Goal: Task Accomplishment & Management: Manage account settings

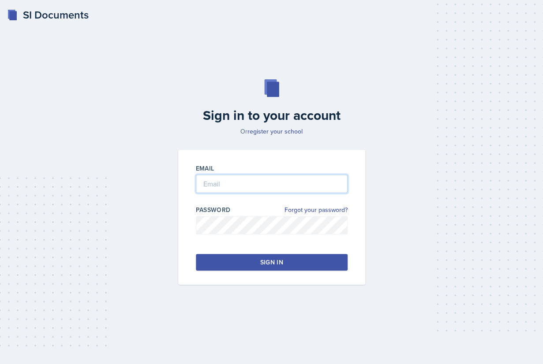
click at [251, 183] on input "email" at bounding box center [272, 184] width 152 height 19
type input "[EMAIL_ADDRESS][DOMAIN_NAME]"
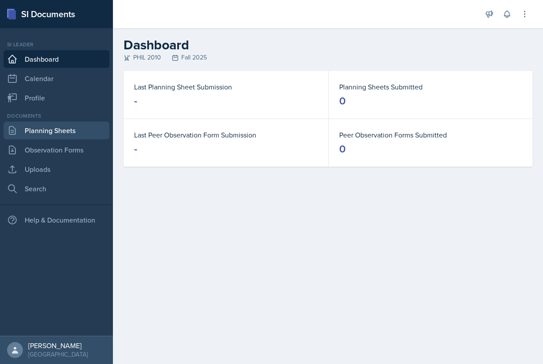
click at [67, 135] on link "Planning Sheets" at bounding box center [57, 131] width 106 height 18
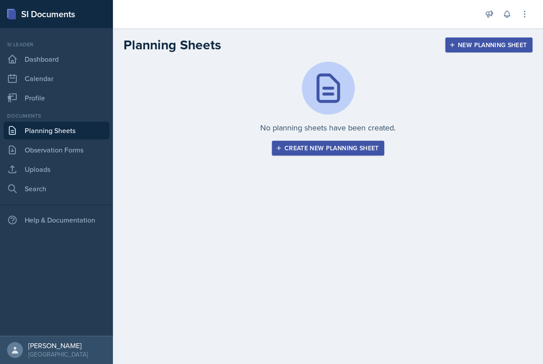
click at [324, 148] on div "Create new planning sheet" at bounding box center [327, 148] width 101 height 7
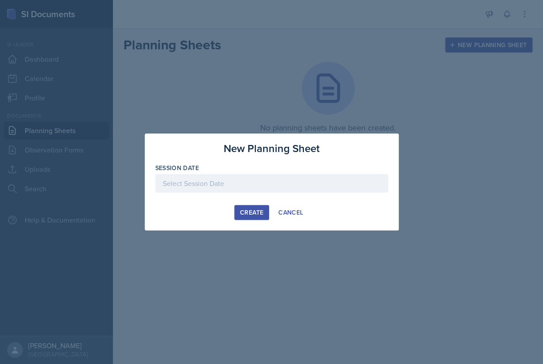
click at [231, 183] on div at bounding box center [271, 183] width 233 height 19
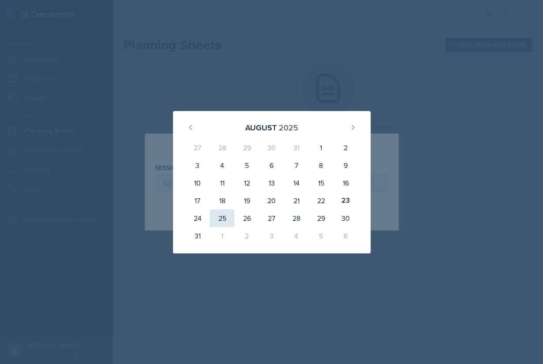
click at [219, 217] on div "25" at bounding box center [221, 218] width 25 height 18
type input "[DATE]"
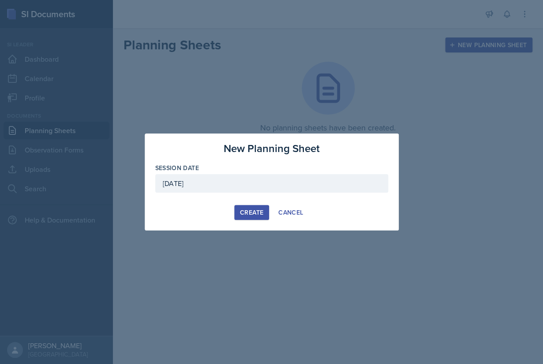
click at [253, 212] on div "Create" at bounding box center [251, 212] width 23 height 7
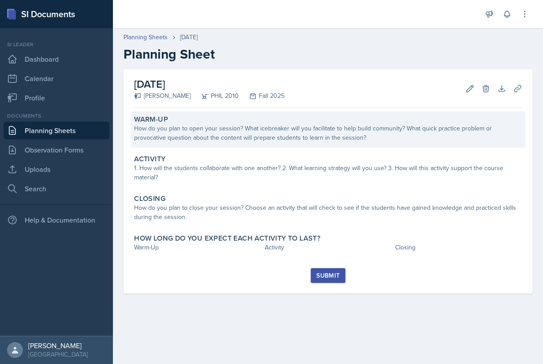
click at [285, 126] on div "How do you plan to open your session? What icebreaker will you facilitate to he…" at bounding box center [327, 133] width 387 height 19
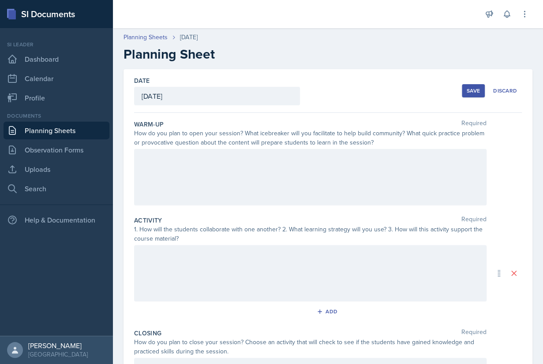
click at [281, 177] on div at bounding box center [310, 177] width 352 height 56
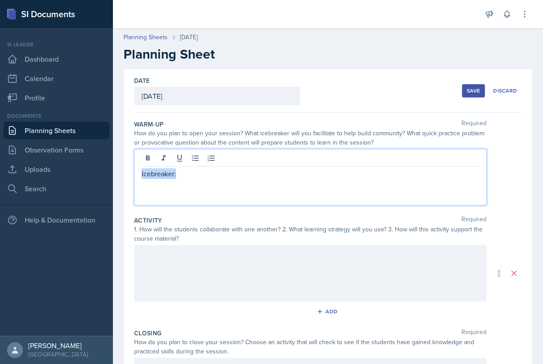
drag, startPoint x: 181, startPoint y: 175, endPoint x: 134, endPoint y: 175, distance: 46.7
click at [134, 175] on div "Icebreaker:" at bounding box center [310, 177] width 352 height 56
click at [194, 179] on p "Icebreaker:" at bounding box center [309, 173] width 337 height 11
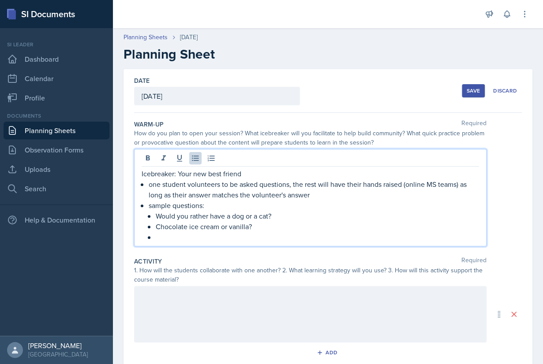
click at [178, 174] on p "Icebreaker: Your new best friend" at bounding box center [309, 173] width 337 height 11
drag, startPoint x: 251, startPoint y: 177, endPoint x: 134, endPoint y: 175, distance: 116.8
click at [134, 175] on div "Icebreaker: Your new best friend one student volunteers to be asked questions, …" at bounding box center [310, 197] width 352 height 97
click at [260, 177] on p "Icebreaker: Your new best friend" at bounding box center [309, 173] width 337 height 11
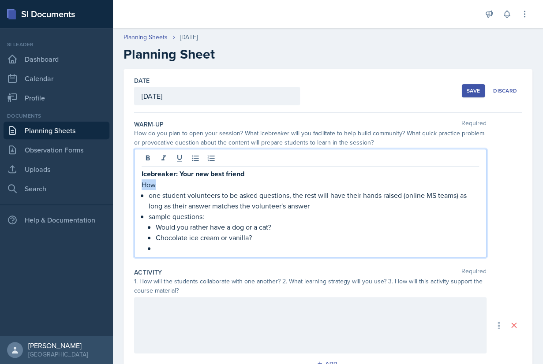
drag, startPoint x: 160, startPoint y: 185, endPoint x: 139, endPoint y: 185, distance: 21.2
click at [139, 185] on div "Icebreaker: Your new best friend How one student volunteers to be asked questio…" at bounding box center [310, 203] width 352 height 108
click at [183, 158] on icon at bounding box center [179, 158] width 9 height 9
click at [181, 191] on p "one student volunteers to be asked questions, the rest will have their hands ra…" at bounding box center [314, 200] width 330 height 21
click at [204, 247] on p at bounding box center [317, 248] width 323 height 11
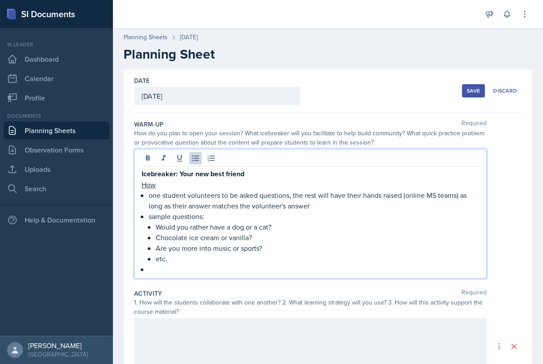
click at [327, 205] on p "one student volunteers to be asked questions, the rest will have their hands ra…" at bounding box center [314, 200] width 330 height 21
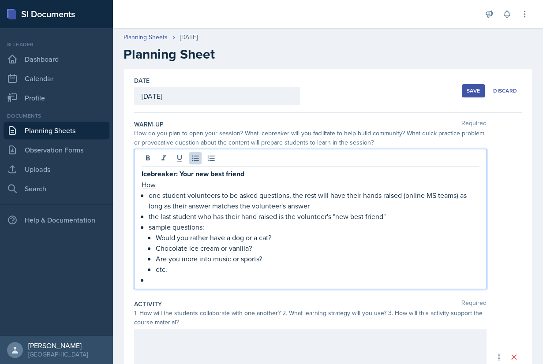
click at [172, 275] on p at bounding box center [314, 280] width 330 height 11
click at [268, 260] on p "Are you more into music or sports?" at bounding box center [317, 258] width 323 height 11
click at [213, 283] on p at bounding box center [314, 280] width 330 height 11
click at [277, 261] on p "Are you more into music or sports?" at bounding box center [317, 258] width 323 height 11
click at [219, 283] on p at bounding box center [314, 280] width 330 height 11
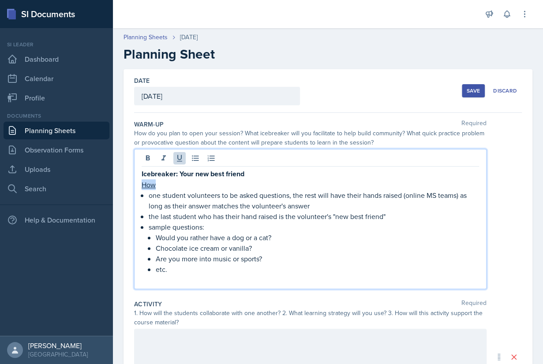
drag, startPoint x: 166, startPoint y: 183, endPoint x: 138, endPoint y: 182, distance: 27.8
click at [138, 183] on div "Icebreaker: Your new best friend How one student volunteers to be asked questio…" at bounding box center [310, 219] width 352 height 140
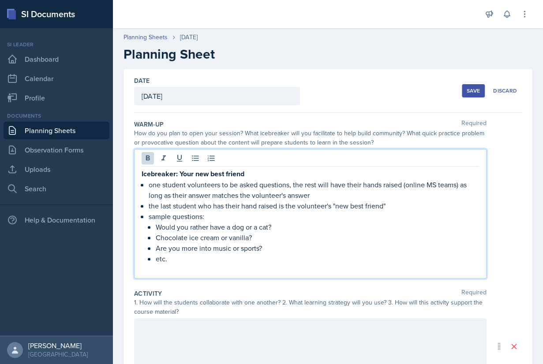
click at [167, 267] on p at bounding box center [309, 269] width 337 height 11
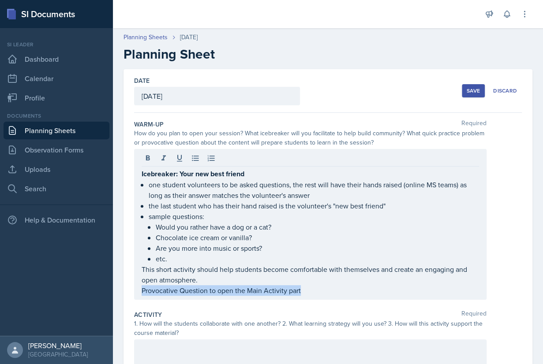
drag, startPoint x: 325, startPoint y: 297, endPoint x: 138, endPoint y: 294, distance: 186.5
click at [138, 294] on div "Icebreaker: Your new best friend one student volunteers to be asked questions, …" at bounding box center [310, 224] width 352 height 151
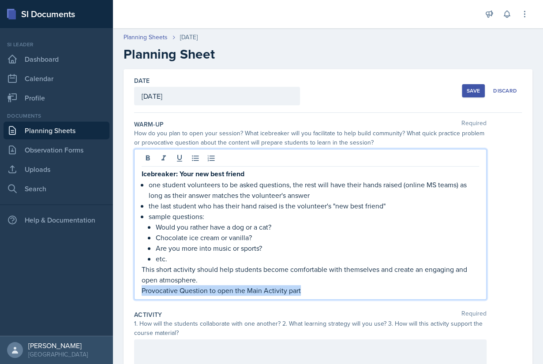
drag, startPoint x: 316, startPoint y: 294, endPoint x: 137, endPoint y: 290, distance: 178.6
click at [137, 290] on div "Icebreaker: Your new best friend one student volunteers to be asked questions, …" at bounding box center [310, 224] width 352 height 151
click at [321, 293] on p "Provocative Question to open the Main Activity part" at bounding box center [309, 290] width 337 height 11
drag, startPoint x: 311, startPoint y: 290, endPoint x: 211, endPoint y: 289, distance: 100.1
click at [211, 289] on p "Provocative Question to open the Main Activity part" at bounding box center [309, 290] width 337 height 11
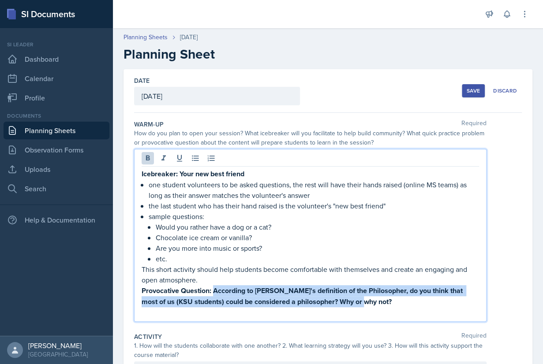
drag, startPoint x: 373, startPoint y: 300, endPoint x: 214, endPoint y: 289, distance: 159.1
click at [214, 289] on p "Provocative Question: According to [PERSON_NAME]'s definition of the Philosophe…" at bounding box center [309, 296] width 337 height 22
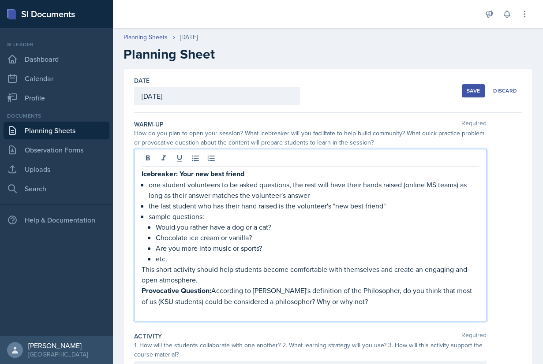
click at [361, 302] on p "Provocative Question: According to [PERSON_NAME]'s definition of the Philosophe…" at bounding box center [309, 296] width 337 height 22
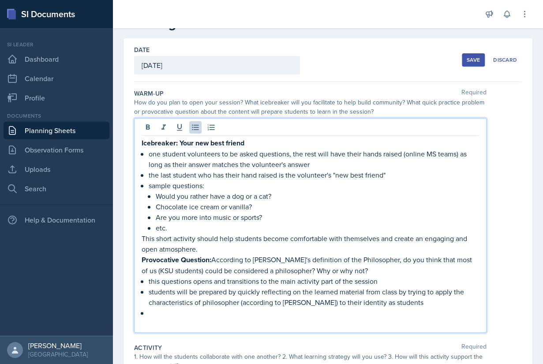
scroll to position [37, 0]
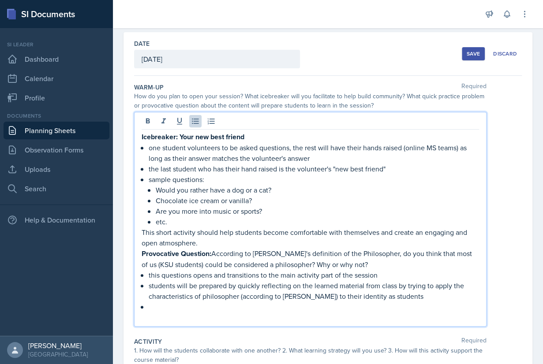
click at [215, 275] on p "this questions opens and transitions to the main activity part of the session" at bounding box center [314, 275] width 330 height 11
click at [227, 314] on p at bounding box center [309, 317] width 337 height 11
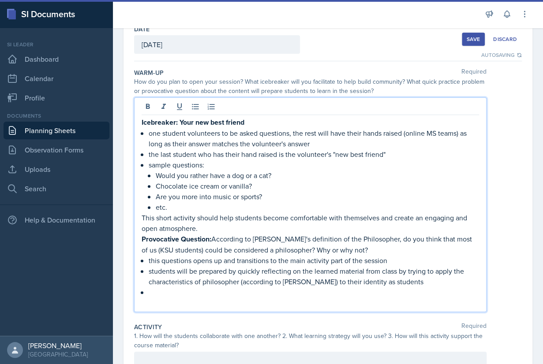
click at [246, 271] on p "students will be prepared by quickly reflecting on the learned material from cl…" at bounding box center [314, 276] width 330 height 21
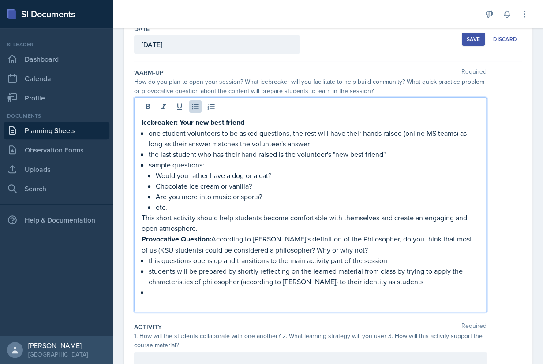
click at [246, 299] on p at bounding box center [309, 303] width 337 height 11
click at [402, 272] on p "students will be prepared by shortly reflecting on the learned material from cl…" at bounding box center [314, 276] width 330 height 21
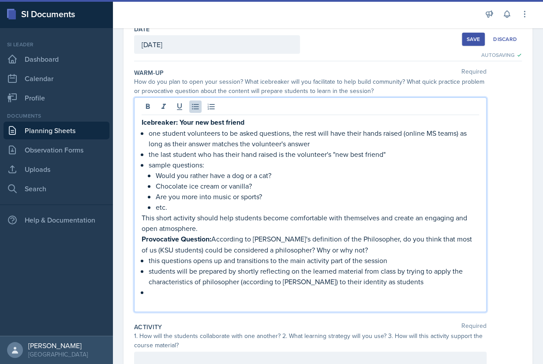
click at [234, 272] on p "students will be prepared by shortly reflecting on the learned material from cl…" at bounding box center [314, 276] width 330 height 21
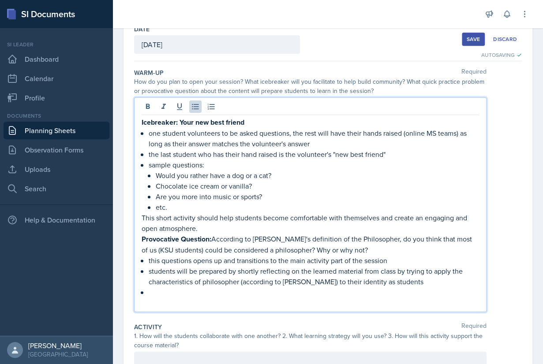
click at [233, 274] on p "students will be prepared by shortly reflecting on the learned material from cl…" at bounding box center [314, 276] width 330 height 21
click at [412, 287] on p at bounding box center [314, 292] width 330 height 11
click at [402, 271] on p "students will be prepared by shortly reflecting on the learned material from cl…" at bounding box center [314, 276] width 330 height 21
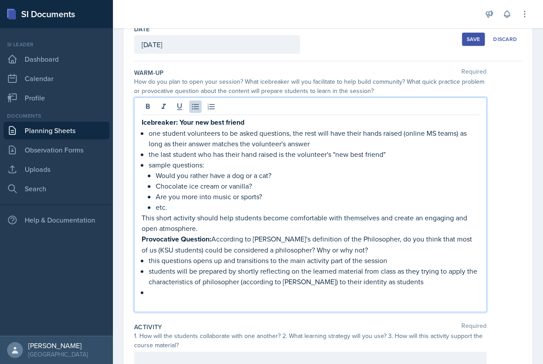
click at [432, 276] on p "students will be prepared by shortly reflecting on the learned material from cl…" at bounding box center [314, 276] width 330 height 21
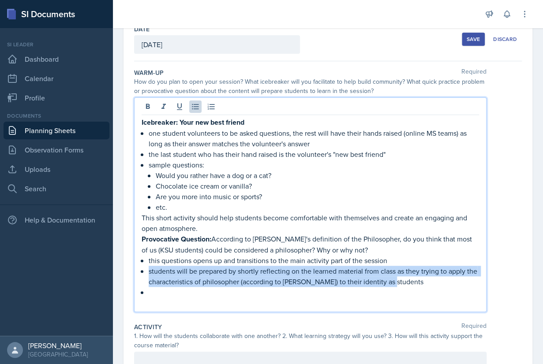
click at [432, 276] on p "students will be prepared by shortly reflecting on the learned material from cl…" at bounding box center [314, 276] width 330 height 21
click at [432, 272] on p "students will be prepared by shortly reflecting on the learned material from cl…" at bounding box center [314, 276] width 330 height 21
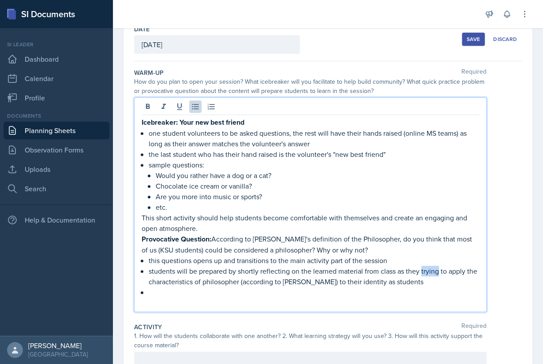
click at [432, 272] on p "students will be prepared by shortly reflecting on the learned material from cl…" at bounding box center [314, 276] width 330 height 21
click at [248, 296] on p at bounding box center [314, 292] width 330 height 11
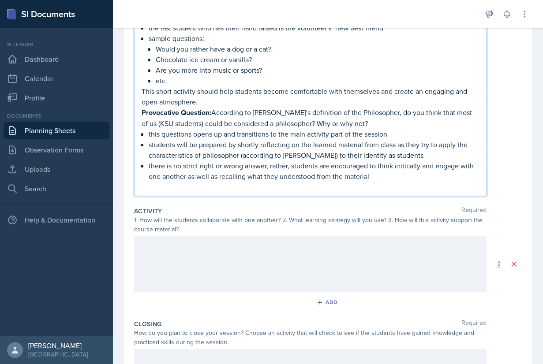
click at [250, 280] on div at bounding box center [310, 264] width 352 height 56
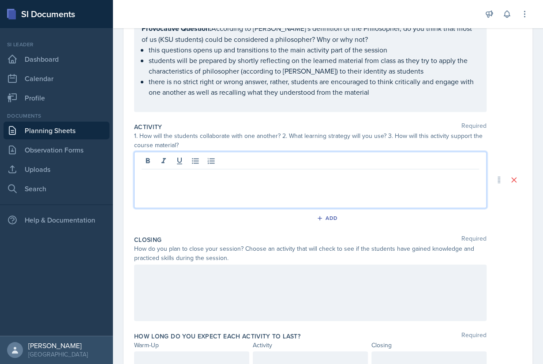
scroll to position [252, 0]
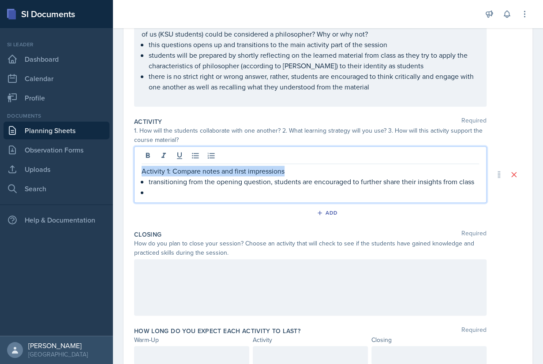
drag, startPoint x: 293, startPoint y: 171, endPoint x: 141, endPoint y: 171, distance: 152.1
click at [141, 171] on div "Activity 1: Compare notes and first impressions transitioning from the opening …" at bounding box center [310, 174] width 352 height 56
click at [165, 189] on p at bounding box center [314, 192] width 330 height 11
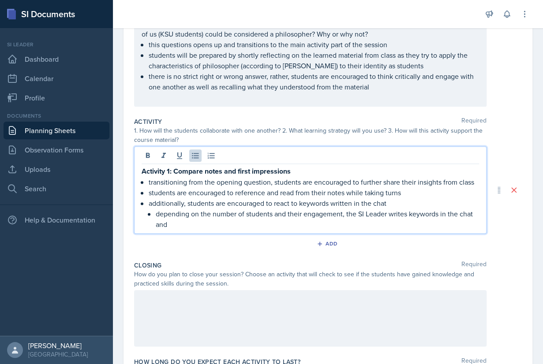
click at [392, 201] on p "additionally, students are encouraged to react to keywords written in the chat" at bounding box center [314, 203] width 330 height 11
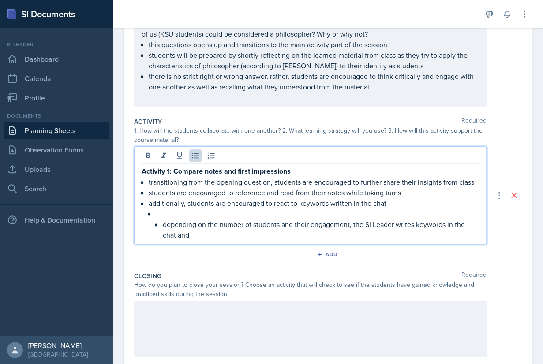
click at [159, 219] on li "depending on the number of students and their engagement, the SI Leader writes …" at bounding box center [317, 224] width 323 height 32
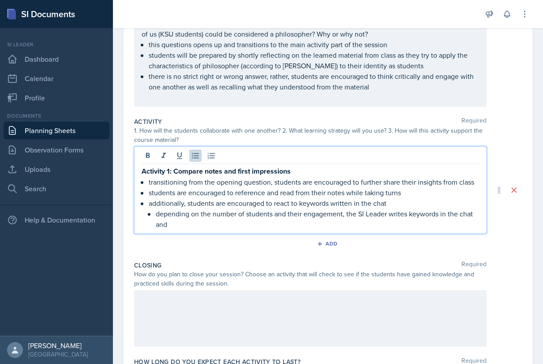
click at [203, 220] on p "depending on the number of students and their engagement, the SI Leader writes …" at bounding box center [317, 218] width 323 height 21
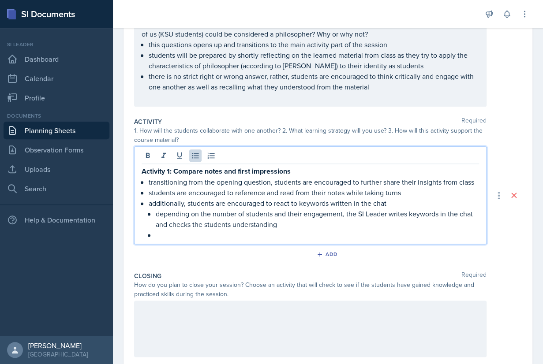
click at [272, 201] on p "additionally, students are encouraged to react to keywords written in the chat" at bounding box center [314, 203] width 330 height 11
click at [260, 234] on p at bounding box center [317, 235] width 323 height 11
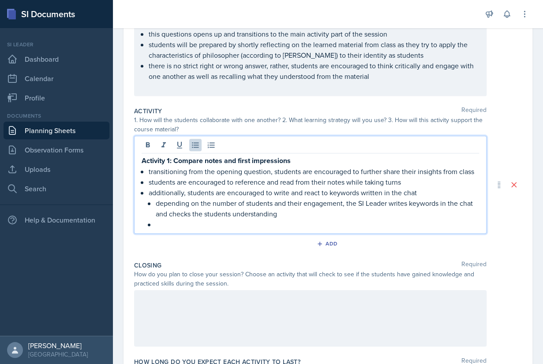
scroll to position [269, 0]
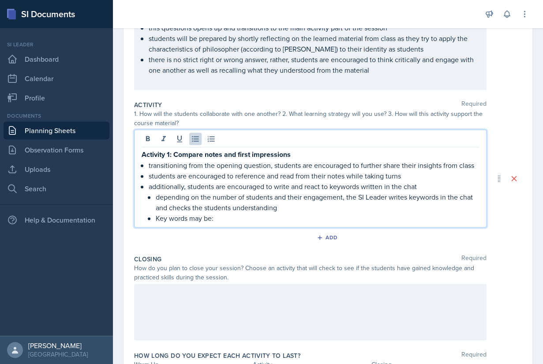
click at [314, 208] on p "depending on the number of students and their engagement, the SI Leader writes …" at bounding box center [317, 202] width 323 height 21
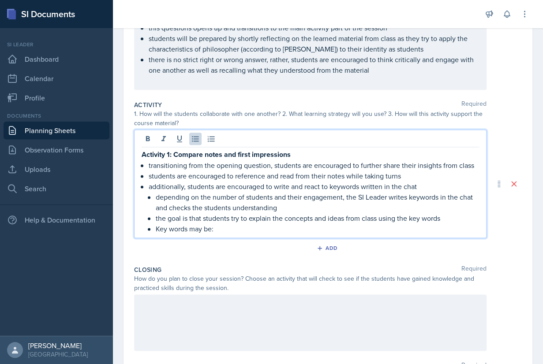
click at [292, 229] on p "Key words may be:" at bounding box center [317, 228] width 323 height 11
click at [361, 186] on p "additionally, students are encouraged to write and react to keywords written in…" at bounding box center [314, 186] width 330 height 11
click at [170, 229] on p "Key words may be:" at bounding box center [317, 228] width 323 height 11
click at [188, 229] on p "Keywords may be:" at bounding box center [317, 228] width 323 height 11
click at [252, 228] on p "Keywords/ phrases may be:" at bounding box center [317, 228] width 323 height 11
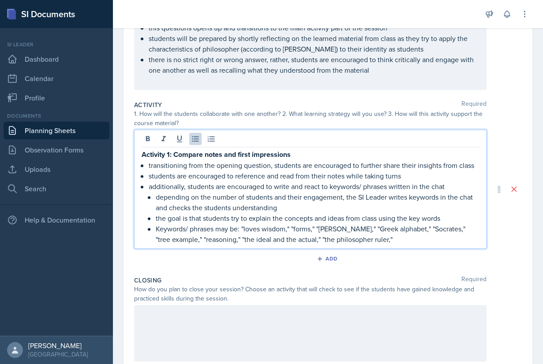
click at [225, 238] on p "Keywords/ phrases may be: "loves wisdom," "forms," "[PERSON_NAME]," "Greek alph…" at bounding box center [317, 233] width 323 height 21
click at [419, 240] on p "Keywords/ phrases may be: "loves wisdom," "forms," "[PERSON_NAME]," "Greek alph…" at bounding box center [317, 233] width 323 height 21
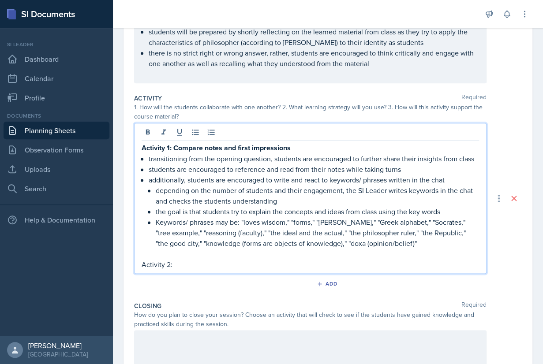
scroll to position [277, 0]
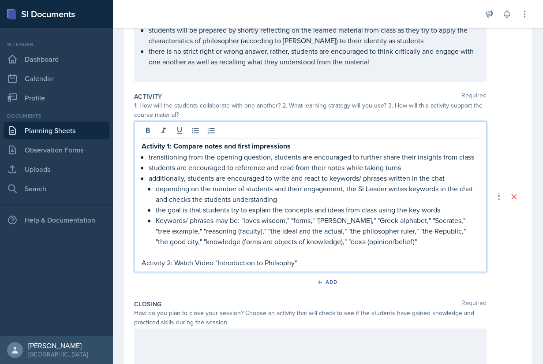
click at [276, 263] on p "Activity 2: Watch Video "Introduction to Philsophy"" at bounding box center [309, 262] width 337 height 11
drag, startPoint x: 319, startPoint y: 260, endPoint x: 142, endPoint y: 260, distance: 176.8
click at [142, 261] on p "Activity 2: Watch Video "Introduction to Philosophy"" at bounding box center [309, 262] width 337 height 11
click at [329, 267] on p "Activity 2: Watch Video "Introduction to Philosophy"" at bounding box center [309, 262] width 337 height 11
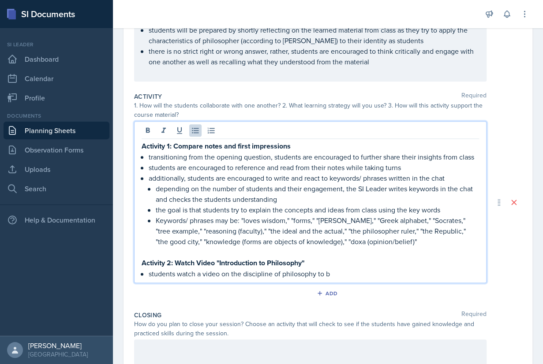
click at [200, 272] on p "students watch a video on the discipline of philosophy to b" at bounding box center [314, 273] width 330 height 11
click at [391, 268] on p "students watch an introductory video on the discipline of philosophy to b" at bounding box center [314, 273] width 330 height 11
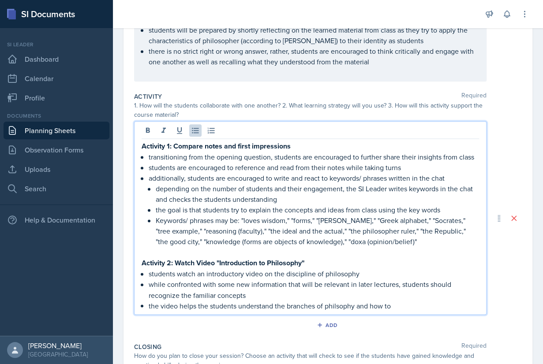
click at [335, 305] on p "the video helps the students understand the branches of philsophy and how to" at bounding box center [314, 305] width 330 height 11
click at [407, 310] on div "Activity 1: Compare notes and first impressions transitioning from the opening …" at bounding box center [310, 218] width 352 height 194
click at [332, 306] on p "the video helps the students understand the branches of philsophy and how to" at bounding box center [314, 305] width 330 height 11
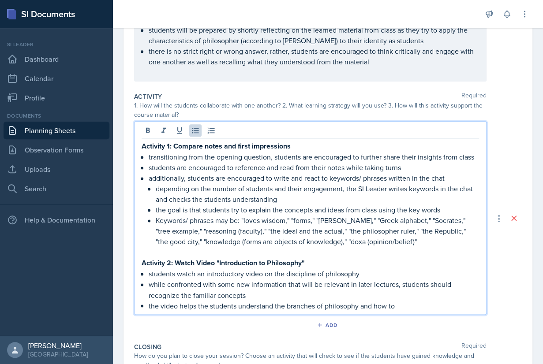
click at [417, 304] on p "the video helps the students understand the branches of philosophy and how to" at bounding box center [314, 305] width 330 height 11
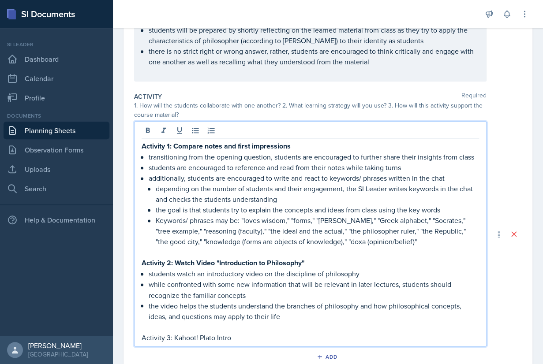
click at [198, 334] on p "Activity 3: Kahoot! Plato Intro" at bounding box center [309, 337] width 337 height 11
drag, startPoint x: 245, startPoint y: 339, endPoint x: 126, endPoint y: 338, distance: 119.0
click at [134, 338] on div "Activity 1: Compare notes and first impressions transitioning from the opening …" at bounding box center [310, 233] width 352 height 225
click at [240, 336] on strong "Activity 3: Kahoot! — Plato Intro" at bounding box center [190, 337] width 99 height 10
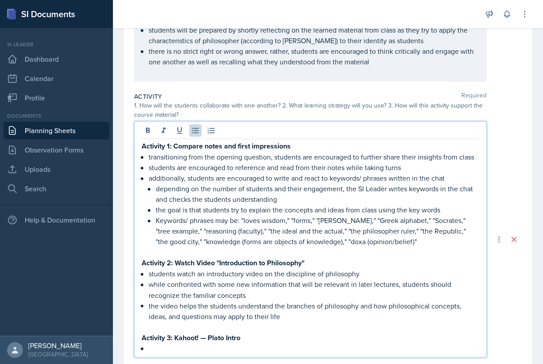
click at [312, 146] on p "Activity 1: Compare notes and first impressions" at bounding box center [309, 146] width 337 height 11
click at [336, 267] on p "Activity 2: Watch Video "Introduction to Philosophy"" at bounding box center [309, 262] width 337 height 11
click at [300, 147] on strong "Activity 1: Compare notes and first impressions (10 min)" at bounding box center [229, 146] width 176 height 10
click at [326, 263] on p "Activity 2: Watch Video "Introduction to Philosophy"" at bounding box center [309, 262] width 337 height 11
click at [297, 143] on strong "Activity 1: Compare notes and first impressions (15 min)" at bounding box center [229, 146] width 176 height 10
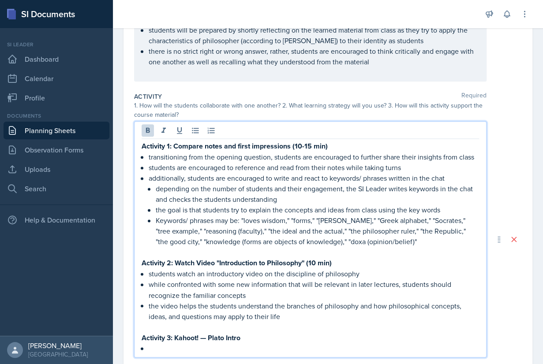
click at [267, 336] on p "Activity 3: Kahoot! — Plato Intro" at bounding box center [309, 337] width 337 height 11
click at [224, 347] on p at bounding box center [314, 348] width 330 height 11
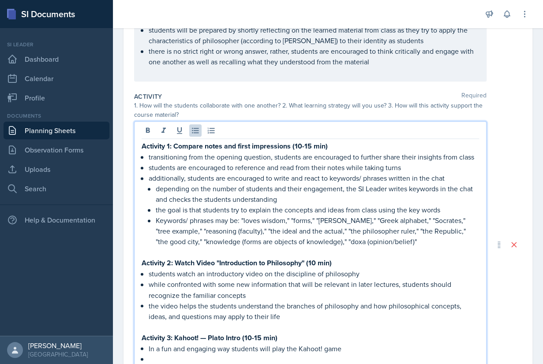
click at [178, 347] on p "In a fun and engaging way students will play the Kahoot! game" at bounding box center [314, 348] width 330 height 11
click at [202, 347] on p "In a fun engaging way students will play the Kahoot! game" at bounding box center [314, 348] width 330 height 11
click at [174, 348] on p "In a fun engaging way students will play the Kahoot! game" at bounding box center [314, 348] width 330 height 11
click at [206, 349] on p "In a fun, engaging way students will play the Kahoot! game" at bounding box center [314, 348] width 330 height 11
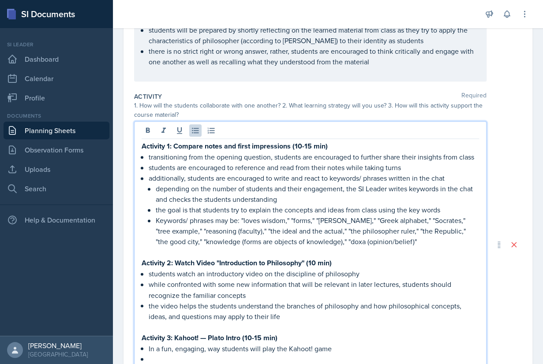
click at [221, 352] on p "In a fun, engaging, way students will play the Kahoot! game" at bounding box center [314, 348] width 330 height 11
click at [208, 348] on p "In a fun, engaging, way students will play the Kahoot! game" at bounding box center [314, 348] width 330 height 11
click at [229, 360] on p at bounding box center [314, 359] width 330 height 11
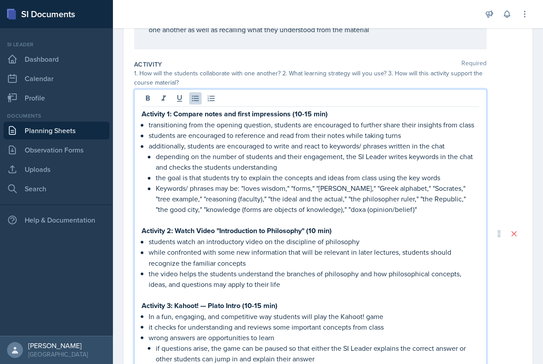
scroll to position [320, 0]
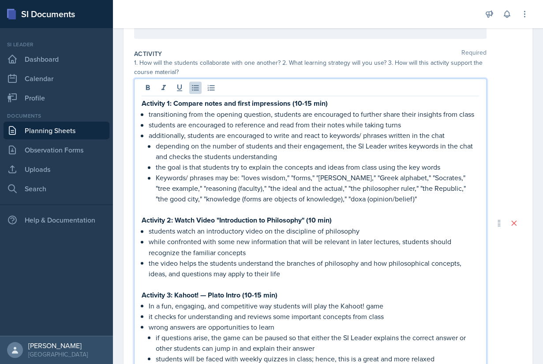
click at [382, 354] on p "students will be faced with weekly quizzes in class; hence, this is a great and…" at bounding box center [317, 358] width 323 height 11
click at [438, 356] on p "students will be faced with weekly quizzes in class; hence, this is a great, mo…" at bounding box center [317, 358] width 323 height 11
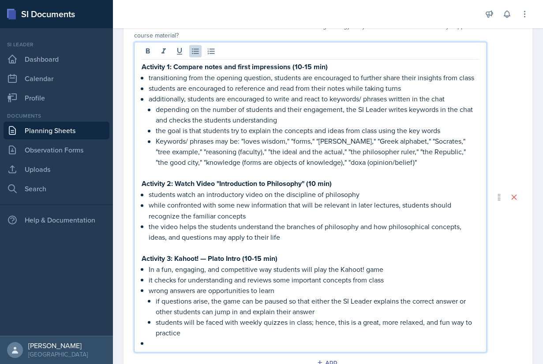
scroll to position [361, 0]
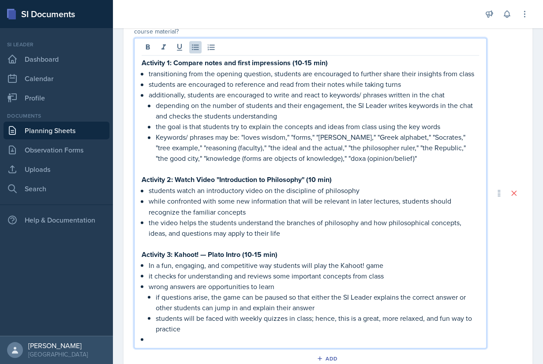
click at [151, 273] on p "it checks for understanding and reviews some important concepts from class" at bounding box center [314, 275] width 330 height 11
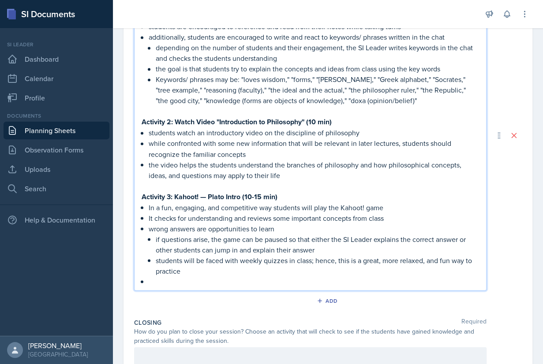
scroll to position [421, 0]
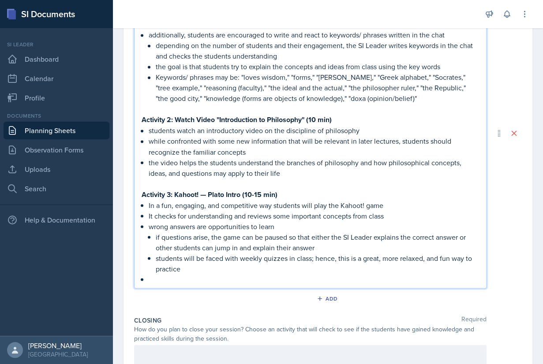
click at [185, 276] on p at bounding box center [314, 279] width 330 height 11
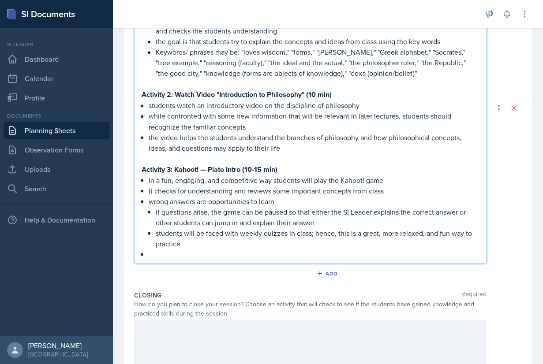
scroll to position [427, 0]
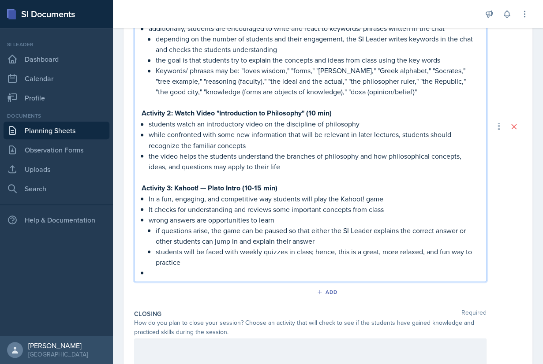
click at [150, 153] on p "the video helps the students understand the branches of philosophy and how phil…" at bounding box center [314, 160] width 330 height 21
click at [153, 133] on p "while confronted with some new information that will be relevant in later lectu…" at bounding box center [314, 139] width 330 height 21
click at [153, 123] on p "students watch an introductory video on the discipline of philosophy" at bounding box center [314, 124] width 330 height 11
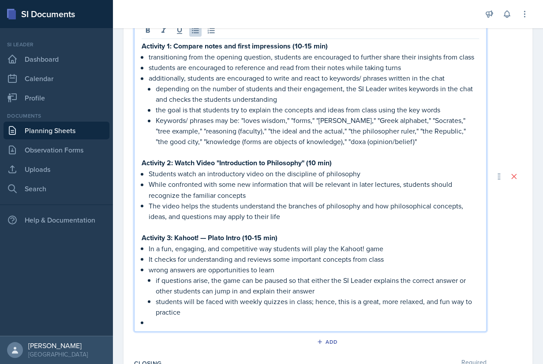
scroll to position [366, 0]
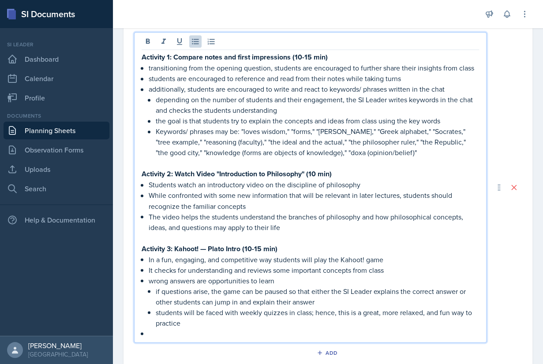
click at [158, 123] on p "the goal is that students try to explain the concepts and ideas from class usin…" at bounding box center [317, 120] width 323 height 11
click at [161, 98] on p "depending on the number of students and their engagement, the SI Leader writes …" at bounding box center [317, 104] width 323 height 21
click at [153, 89] on p "additionally, students are encouraged to write and react to keywords/ phrases w…" at bounding box center [314, 89] width 330 height 11
click at [152, 77] on p "students are encouraged to reference and read from their notes while taking tur…" at bounding box center [314, 78] width 330 height 11
click at [152, 67] on p "transitioning from the opening question, students are encouraged to further sha…" at bounding box center [314, 68] width 330 height 11
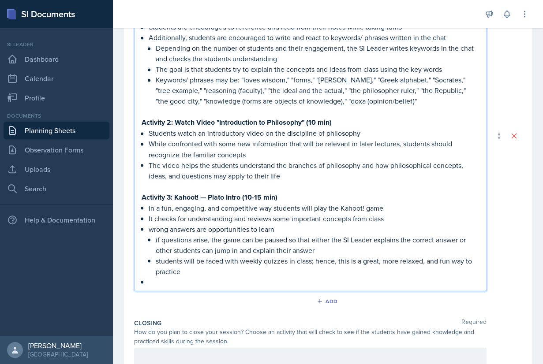
scroll to position [425, 0]
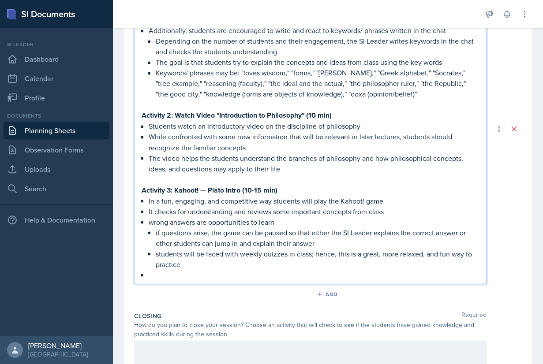
click at [151, 221] on p "wrong answers are opportunities to learn" at bounding box center [314, 221] width 330 height 11
click at [158, 232] on p "if questions arise, the game can be paused so that either the SI Leader explain…" at bounding box center [317, 237] width 323 height 21
click at [158, 252] on p "students will be faced with weekly quizzes in class; hence, this is a great, mo…" at bounding box center [317, 258] width 323 height 21
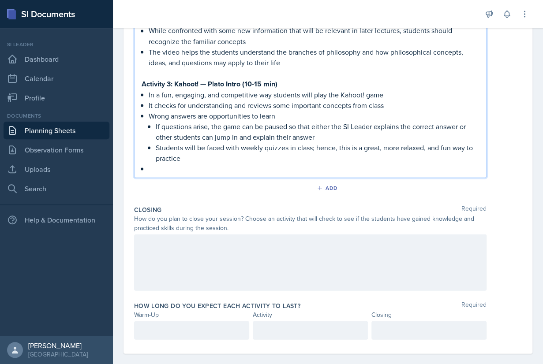
scroll to position [540, 0]
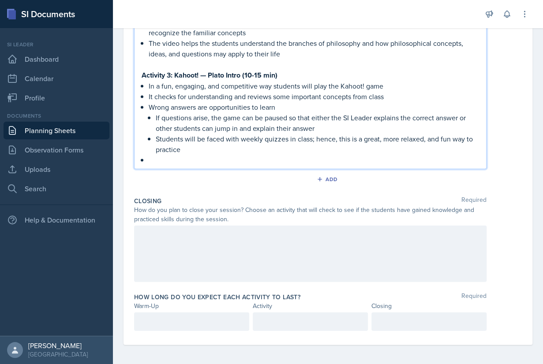
click at [221, 247] on div at bounding box center [310, 253] width 352 height 56
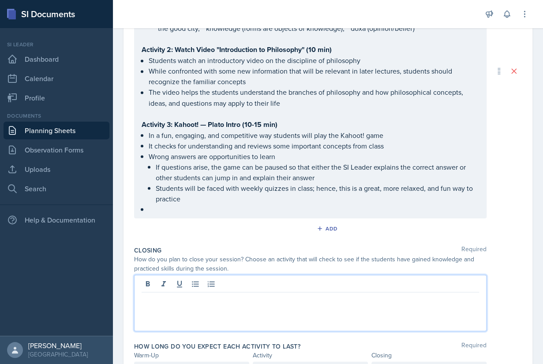
scroll to position [468, 0]
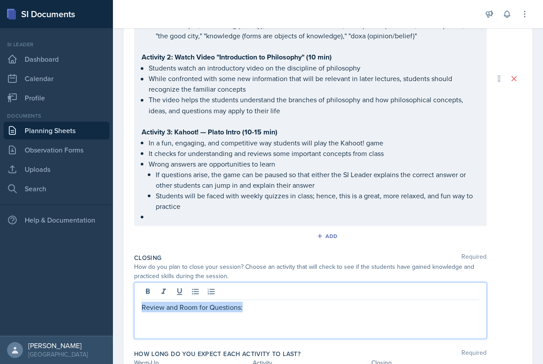
drag, startPoint x: 246, startPoint y: 306, endPoint x: 138, endPoint y: 305, distance: 108.9
click at [138, 305] on div "Review and Room for Questions:" at bounding box center [310, 310] width 352 height 56
click at [253, 314] on p at bounding box center [309, 318] width 337 height 11
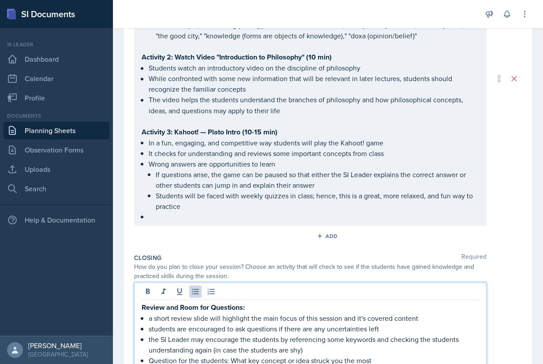
click at [149, 357] on li "Question for the students: What key concept or idea struck you the most" at bounding box center [314, 360] width 330 height 11
click at [154, 356] on p "Question for the students: What key concept or idea struck you the most" at bounding box center [314, 360] width 330 height 11
click at [149, 359] on p "Question for the students: What key concept or idea struck you the most" at bounding box center [314, 360] width 330 height 11
click at [179, 359] on p "Closing Question for the students: What key concept or idea struck you the most" at bounding box center [314, 360] width 330 height 11
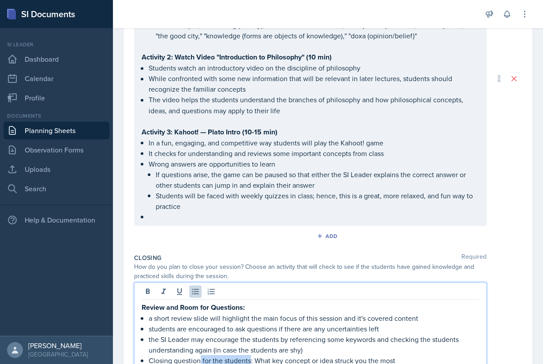
drag, startPoint x: 251, startPoint y: 359, endPoint x: 201, endPoint y: 359, distance: 49.8
click at [201, 359] on p "Closing question for the students: What key concept or idea struck you the most" at bounding box center [314, 360] width 330 height 11
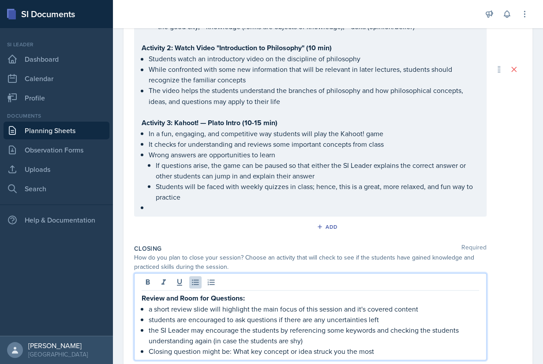
click at [382, 351] on p "Closing question might be: What key concept or idea struck you the most" at bounding box center [314, 351] width 330 height 11
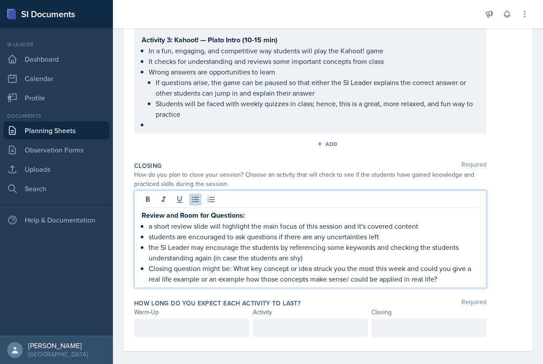
scroll to position [566, 0]
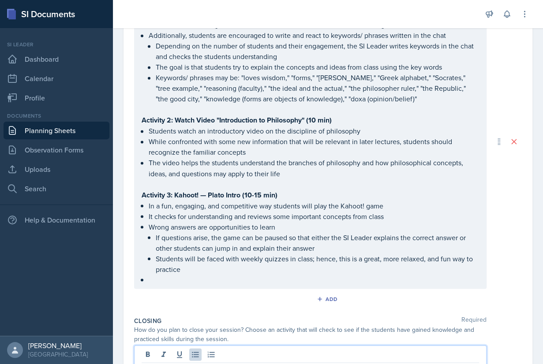
click at [162, 278] on p at bounding box center [314, 279] width 330 height 11
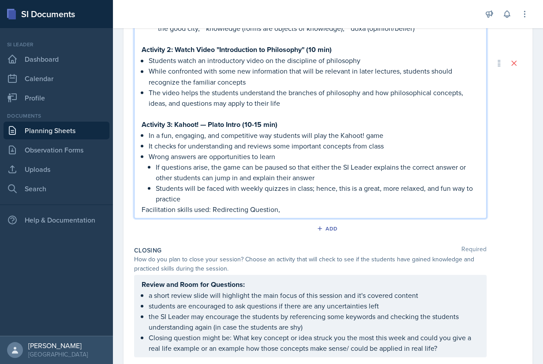
scroll to position [549, 0]
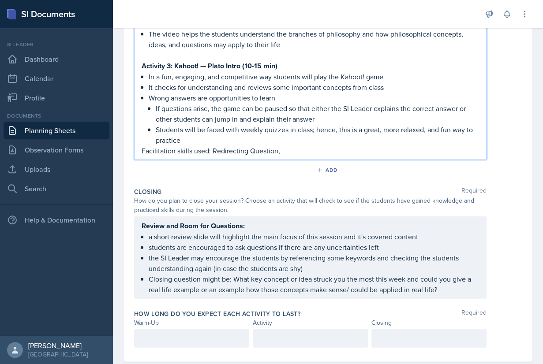
click at [176, 340] on div at bounding box center [191, 338] width 115 height 19
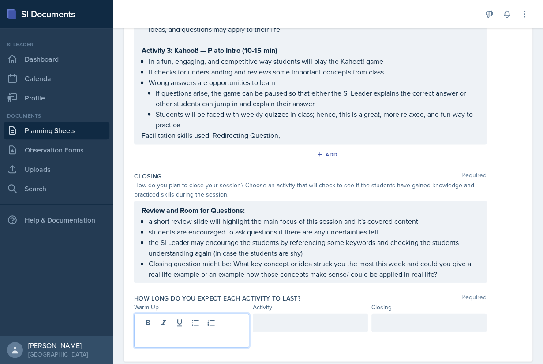
scroll to position [534, 0]
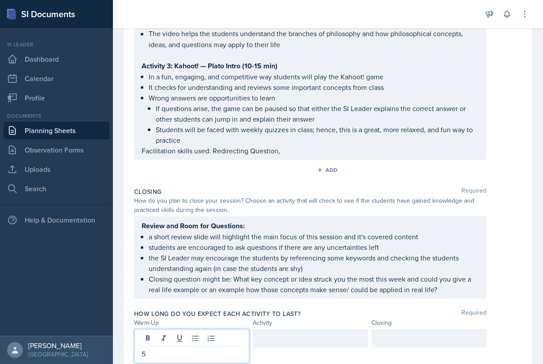
click at [280, 338] on div at bounding box center [310, 338] width 115 height 19
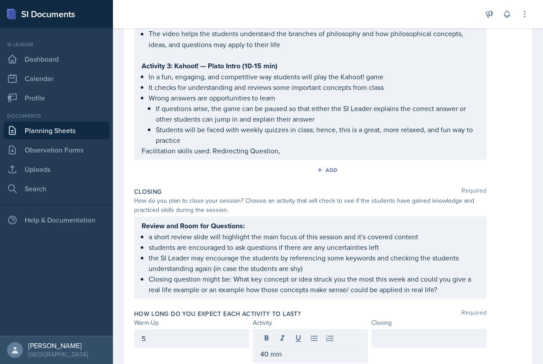
click at [204, 344] on div "5" at bounding box center [191, 338] width 115 height 19
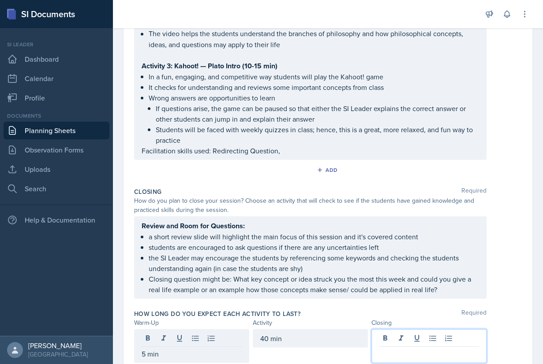
click at [458, 336] on div at bounding box center [428, 346] width 115 height 34
click at [501, 313] on div "How long do you expect each activity to last? Required" at bounding box center [327, 313] width 387 height 9
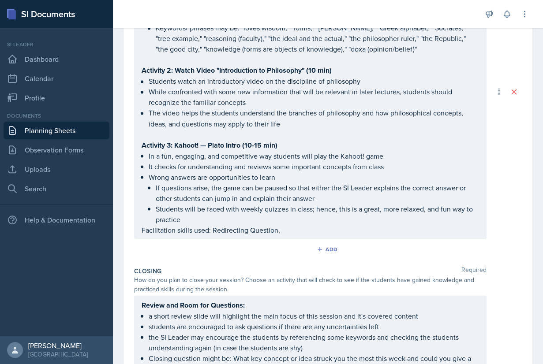
scroll to position [470, 0]
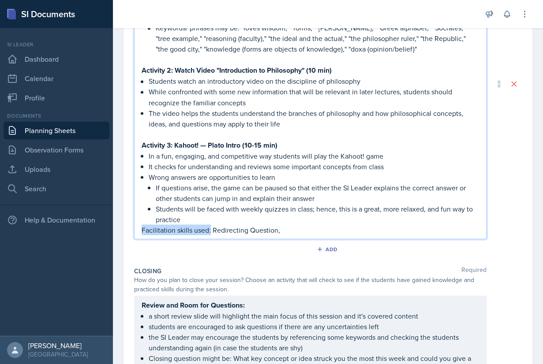
drag, startPoint x: 210, startPoint y: 227, endPoint x: 135, endPoint y: 227, distance: 74.5
click at [135, 227] on div "Activity 1: Compare notes and first impressions (10-15 min) Transitioning from …" at bounding box center [310, 84] width 352 height 310
click at [194, 216] on p "Students will be faced with weekly quizzes in class; hence, this is a great, mo…" at bounding box center [317, 213] width 323 height 21
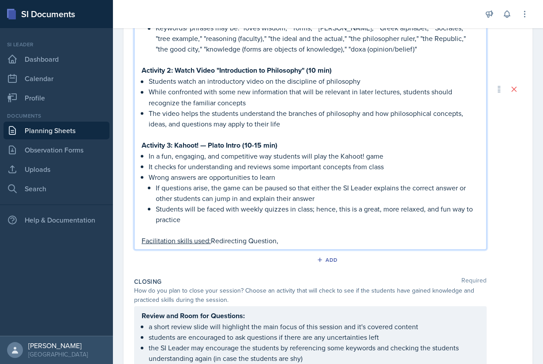
click at [306, 235] on p "Facilitation skills used: Redirecting Question," at bounding box center [309, 240] width 337 height 11
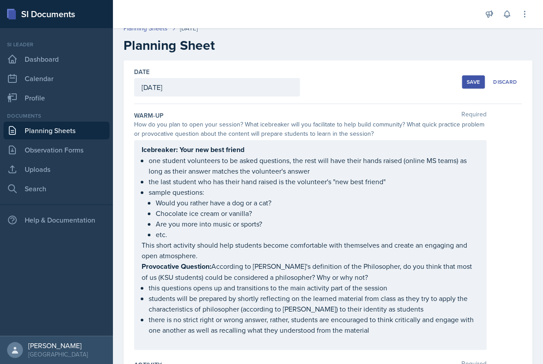
scroll to position [0, 0]
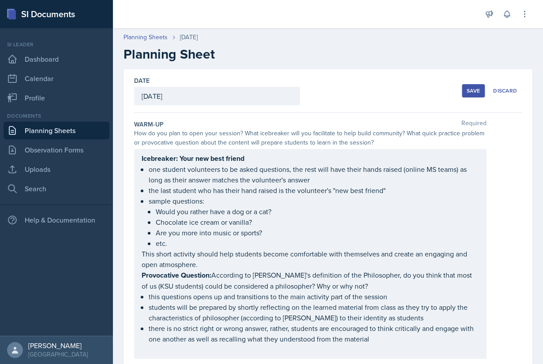
click at [469, 91] on div "Save" at bounding box center [472, 90] width 13 height 7
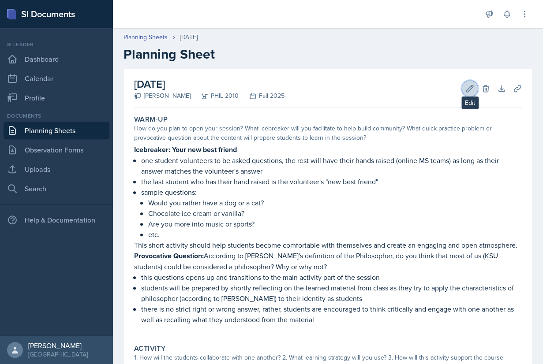
click at [470, 91] on icon at bounding box center [469, 88] width 9 height 9
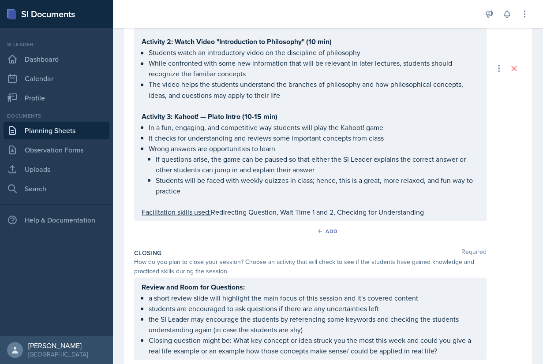
scroll to position [561, 0]
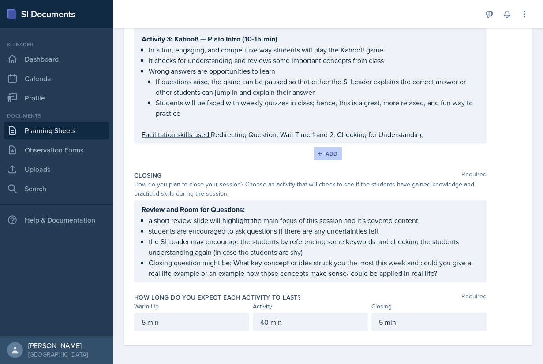
click at [334, 153] on div "Add" at bounding box center [327, 153] width 19 height 7
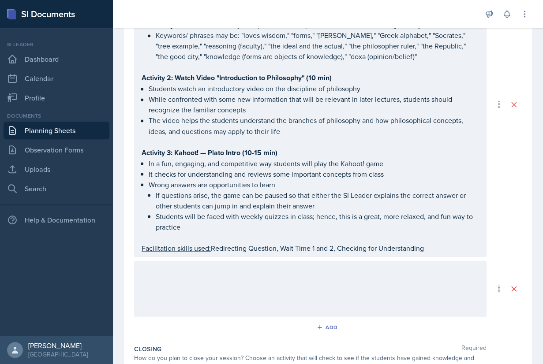
scroll to position [576, 0]
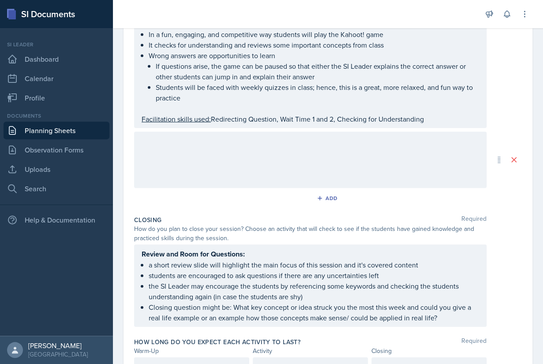
click at [305, 177] on div at bounding box center [310, 160] width 352 height 56
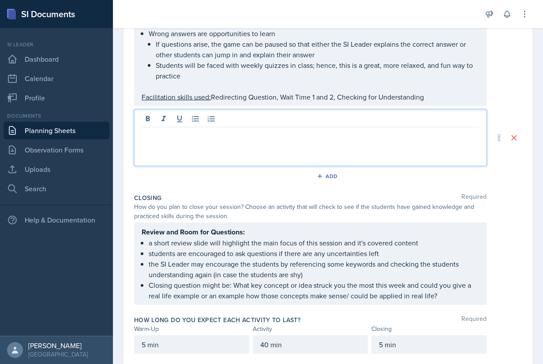
scroll to position [621, 0]
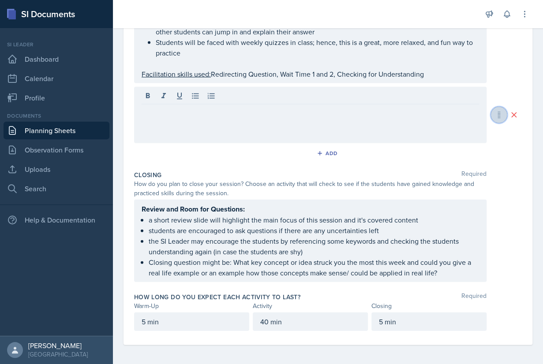
click at [499, 114] on icon at bounding box center [498, 115] width 9 height 9
click at [518, 115] on button at bounding box center [514, 115] width 16 height 16
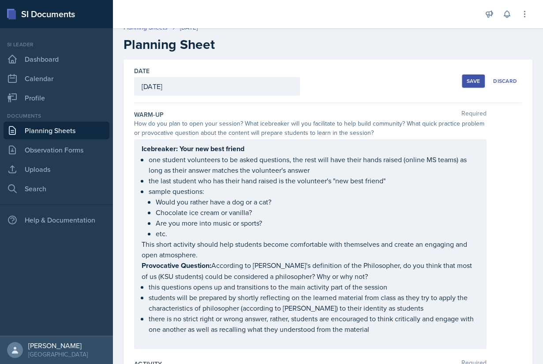
scroll to position [0, 0]
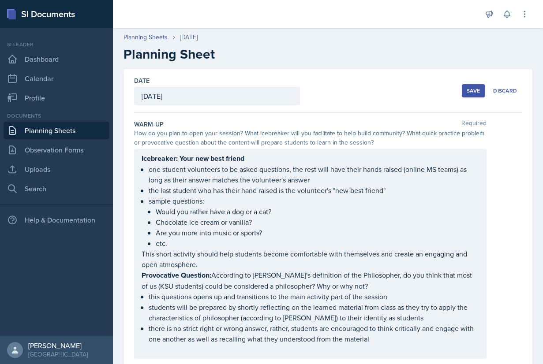
click at [476, 88] on div "Save" at bounding box center [472, 90] width 13 height 7
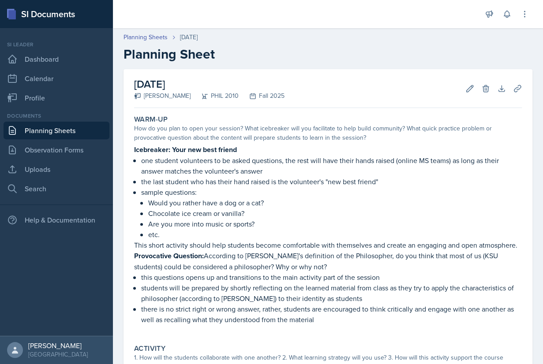
click at [48, 128] on link "Planning Sheets" at bounding box center [57, 131] width 106 height 18
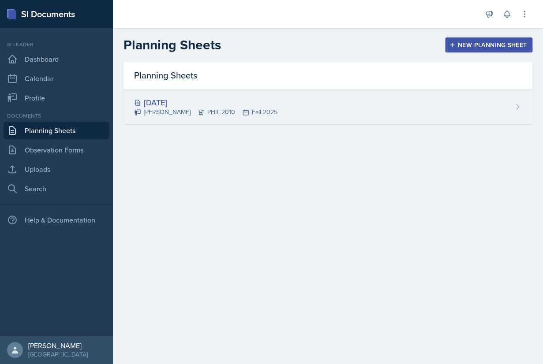
click at [193, 103] on div "[DATE]" at bounding box center [205, 103] width 143 height 12
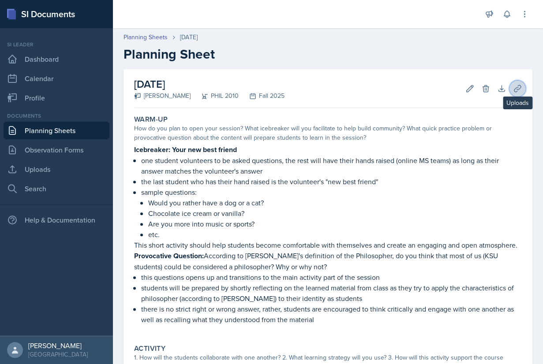
click at [515, 88] on icon at bounding box center [517, 88] width 7 height 7
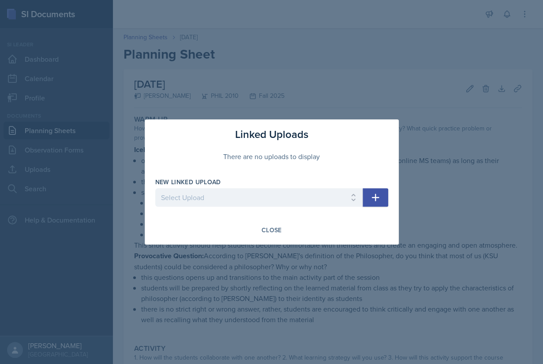
click at [375, 199] on icon "button" at bounding box center [374, 197] width 7 height 7
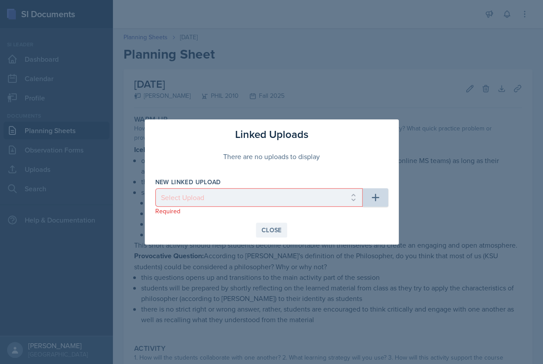
click at [277, 231] on div "Close" at bounding box center [271, 230] width 20 height 7
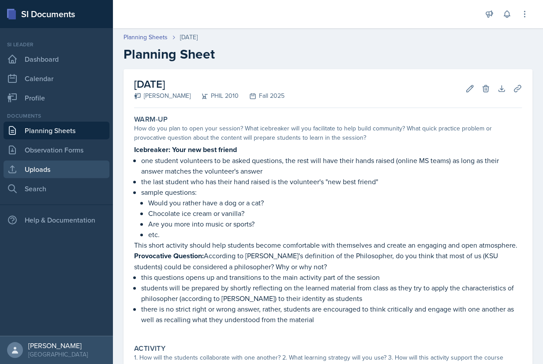
click at [36, 169] on link "Uploads" at bounding box center [57, 169] width 106 height 18
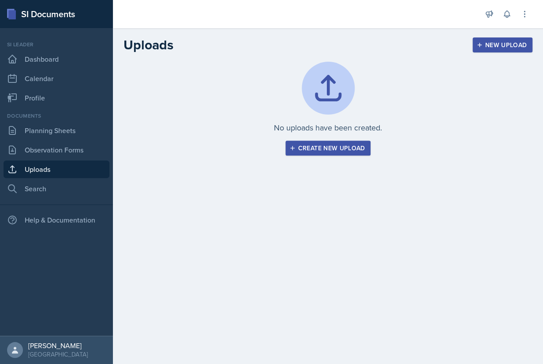
click at [312, 146] on div "Create new upload" at bounding box center [328, 148] width 74 height 7
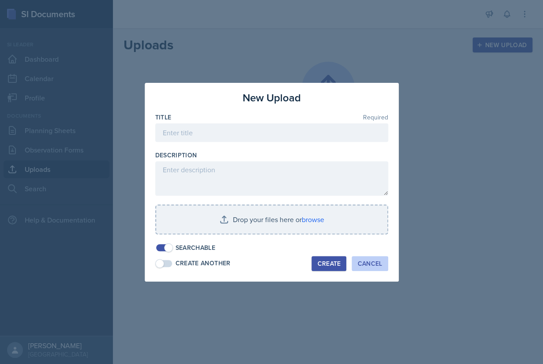
click at [373, 260] on div "Cancel" at bounding box center [369, 263] width 25 height 7
